Goal: Use online tool/utility: Utilize a website feature to perform a specific function

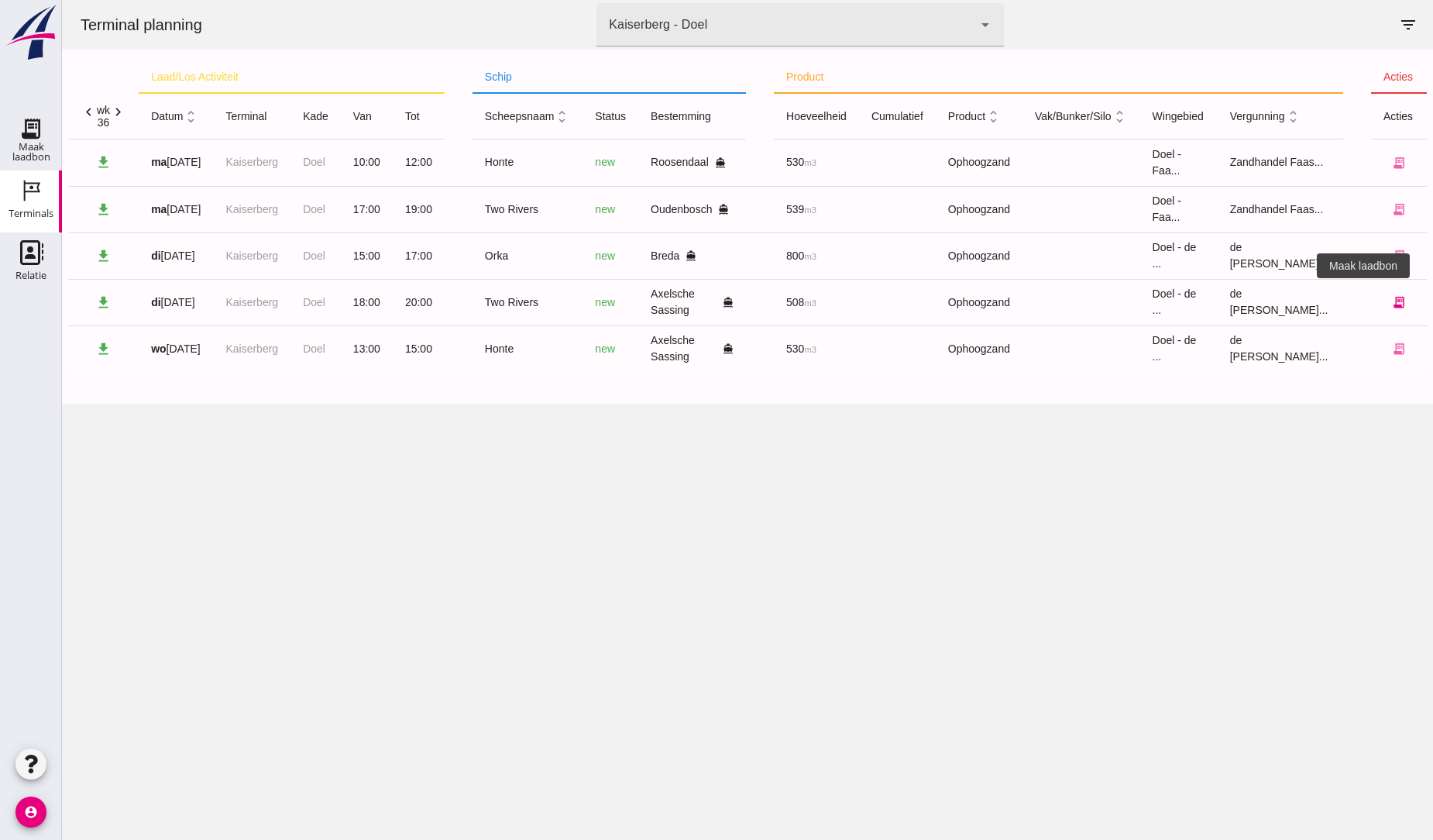
click at [1392, 302] on icon "receipt_long" at bounding box center [1399, 301] width 14 height 14
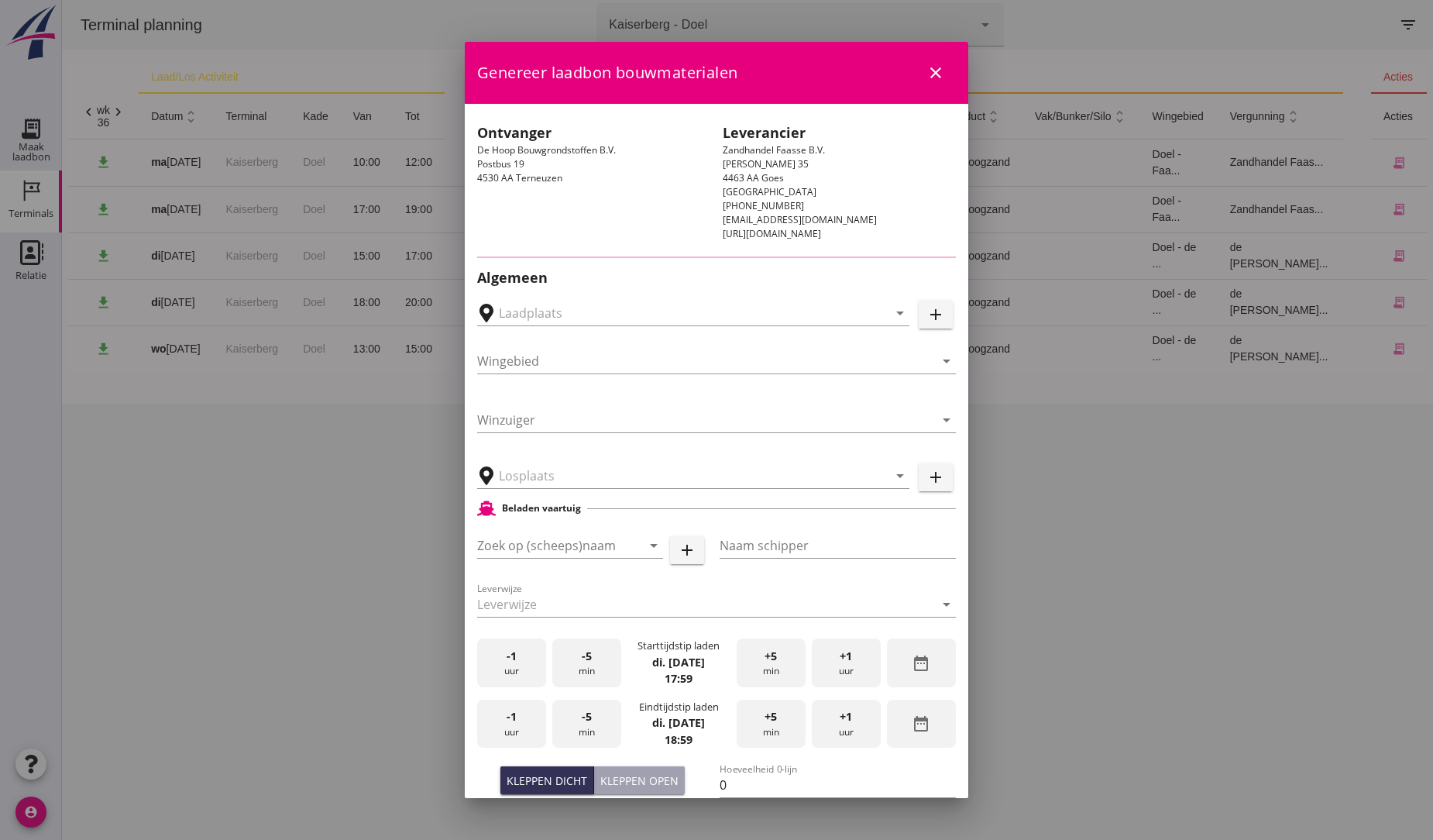
type input "Zand en Grindhandel van Esbroek B.V., Axelsche Sassing"
type input "Two Rivers"
type input "[PERSON_NAME]"
type input "539"
type input "Ophoogzand (6120)"
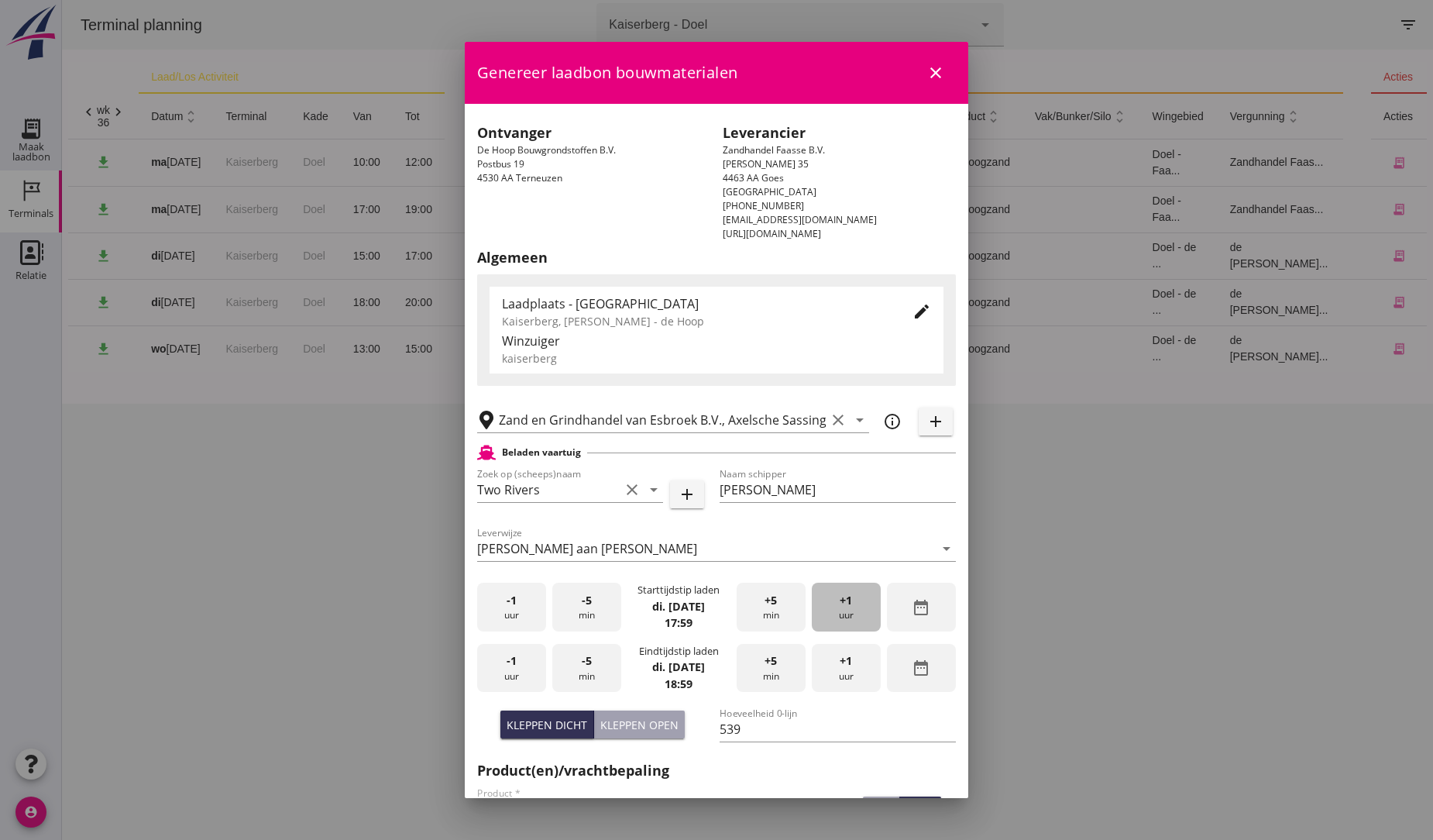
click at [839, 589] on div "+1 uur" at bounding box center [846, 607] width 69 height 49
click at [824, 660] on div "+1 uur" at bounding box center [846, 668] width 69 height 49
click at [826, 662] on div "+1 uur" at bounding box center [846, 668] width 69 height 49
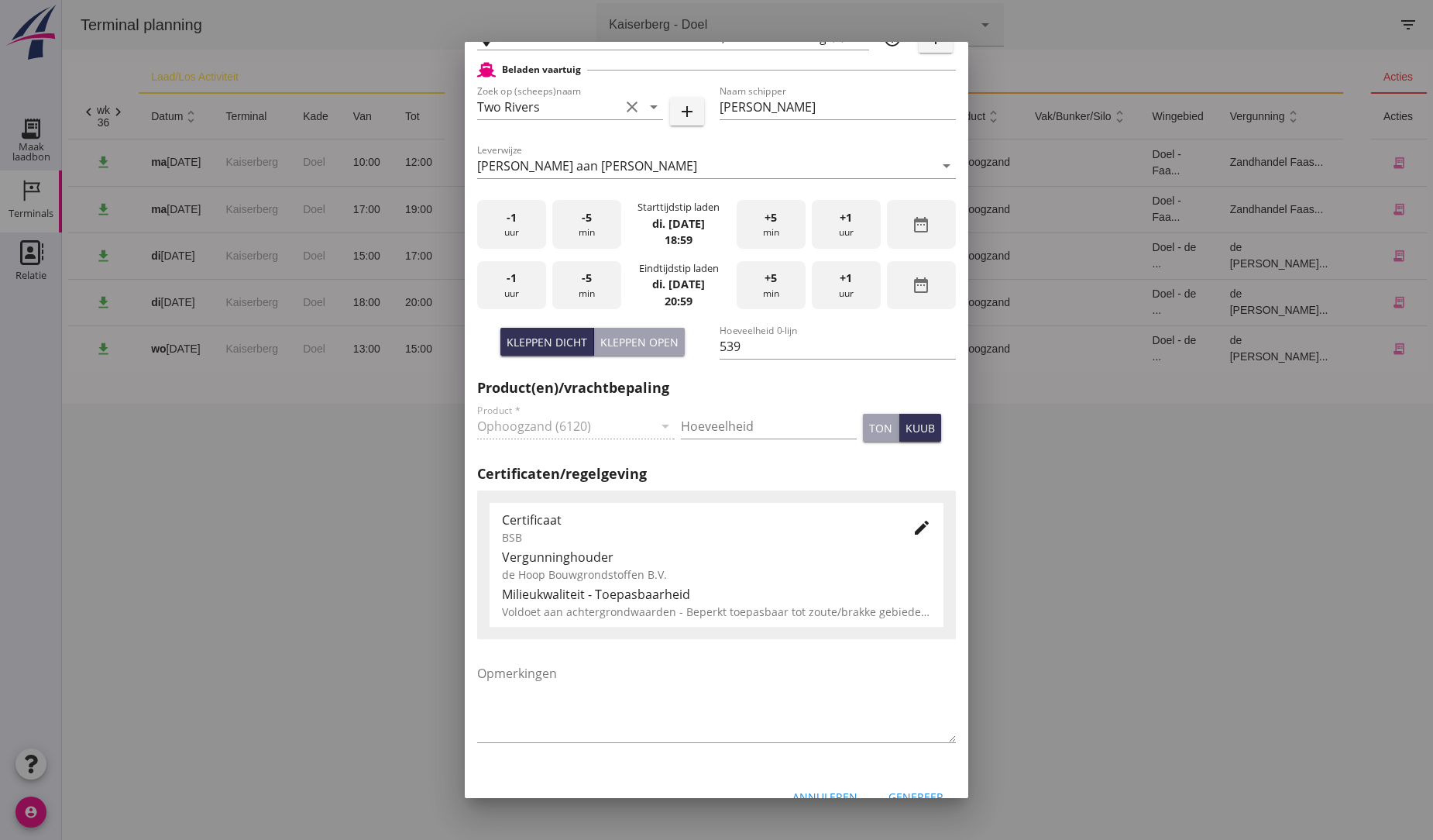
scroll to position [410, 0]
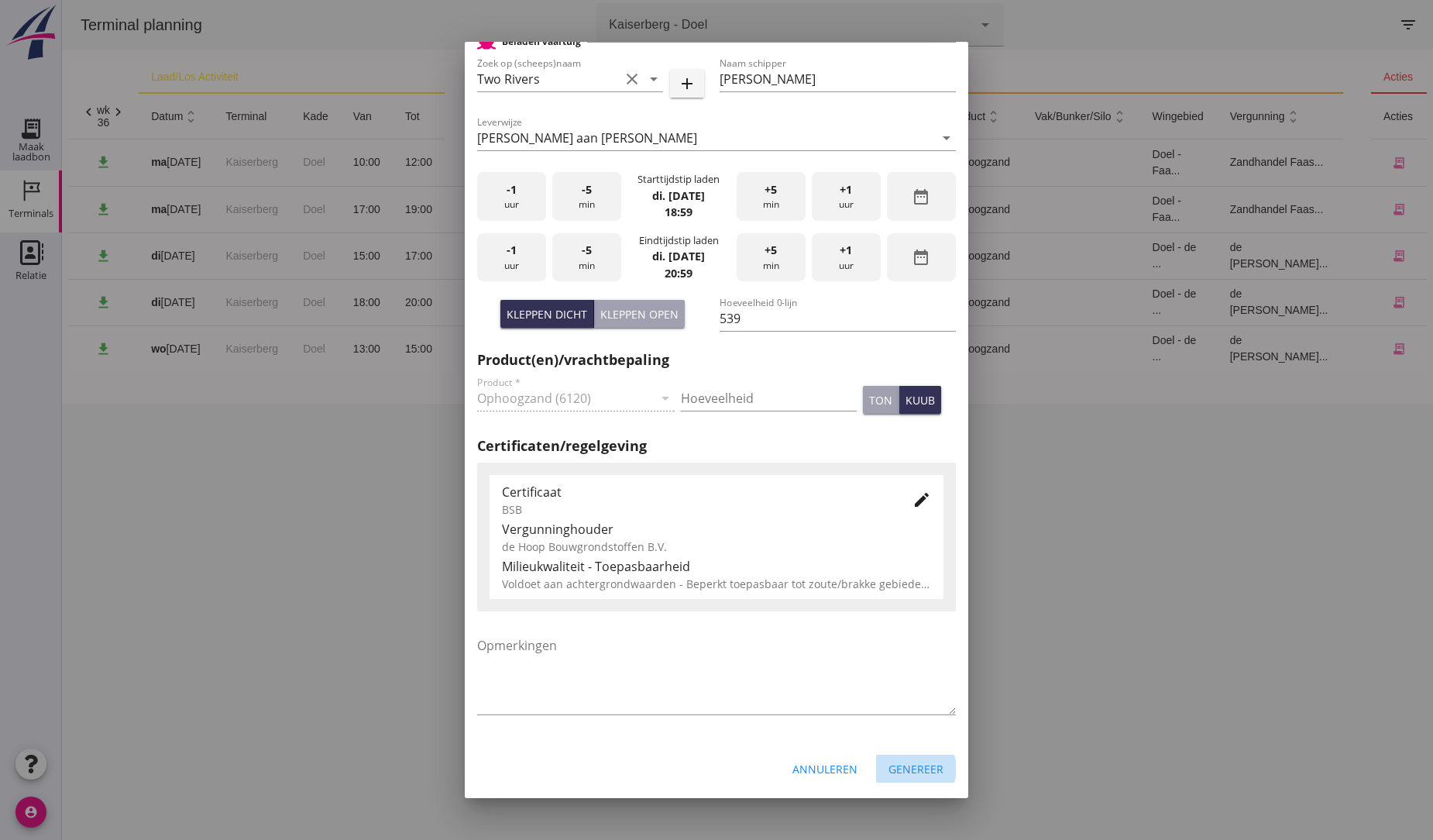
click at [918, 769] on div "Genereer" at bounding box center [915, 769] width 55 height 16
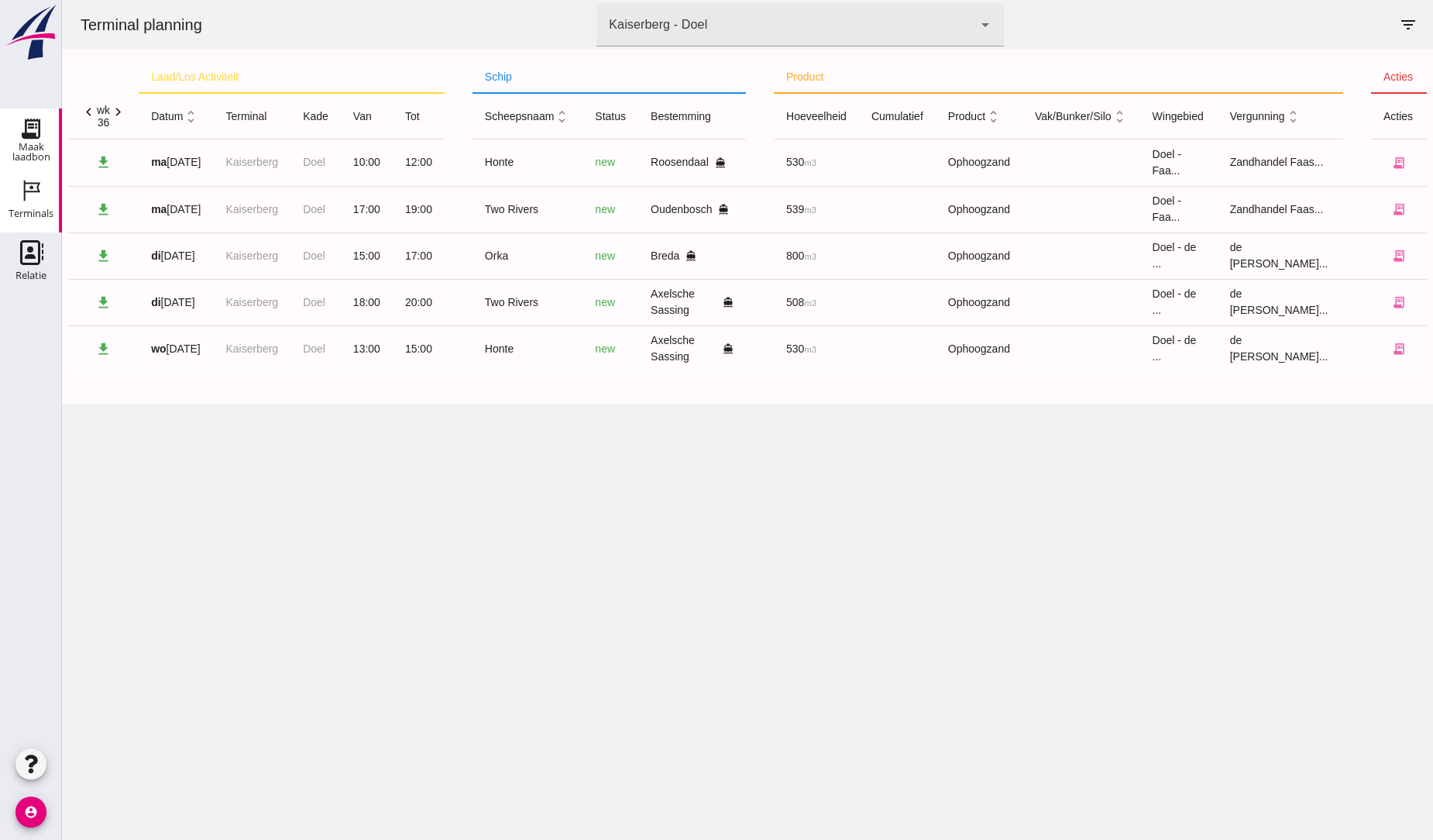
click at [34, 133] on icon "Maak laadbon" at bounding box center [31, 129] width 25 height 25
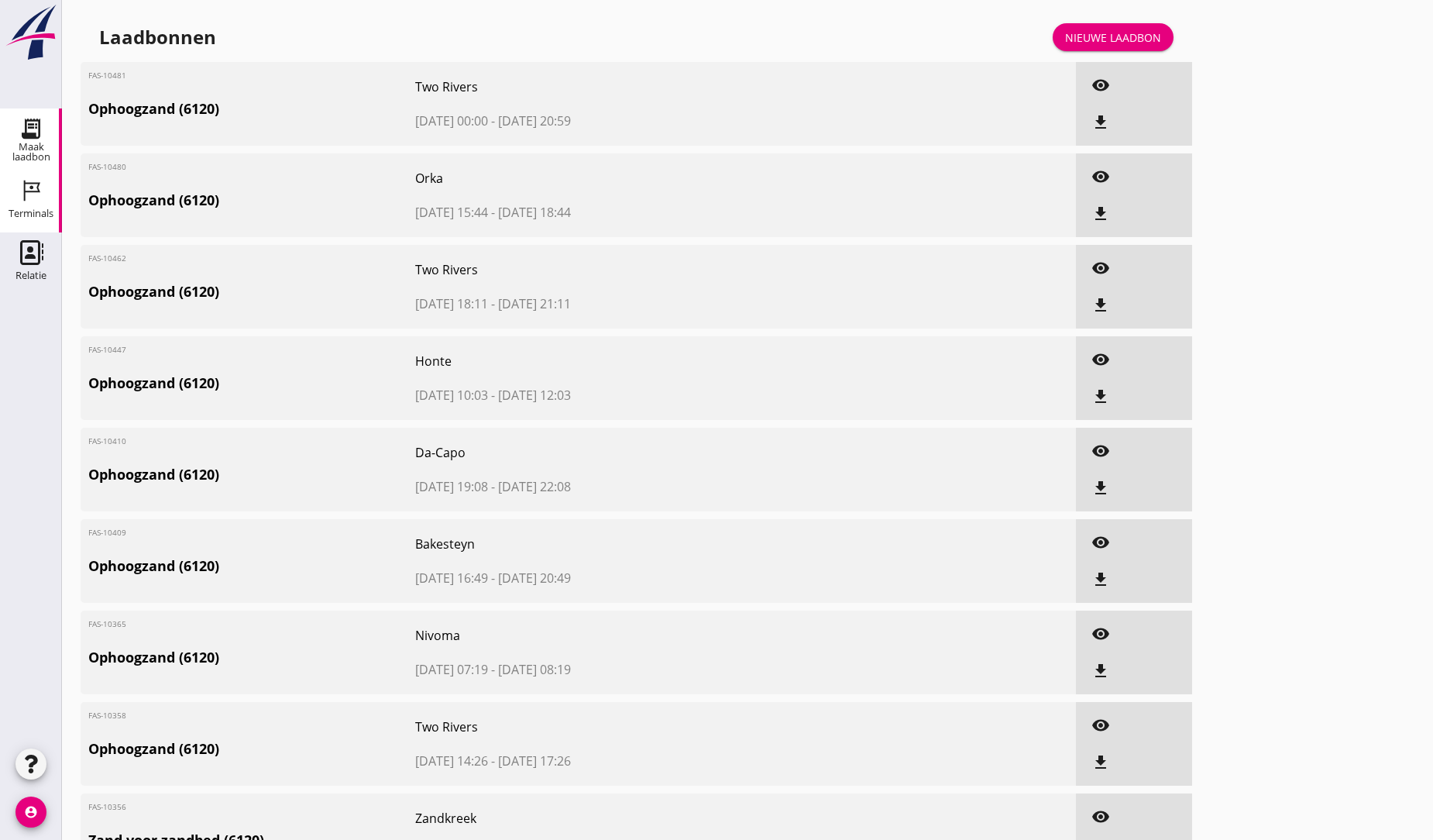
click at [33, 196] on icon "Terminals" at bounding box center [31, 191] width 25 height 25
